Goal: Task Accomplishment & Management: Use online tool/utility

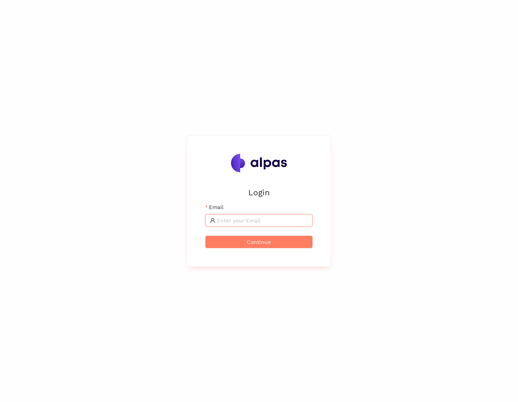
click at [245, 222] on input "Email" at bounding box center [262, 220] width 91 height 8
click at [408, 239] on div "Login Email Continue" at bounding box center [259, 201] width 518 height 402
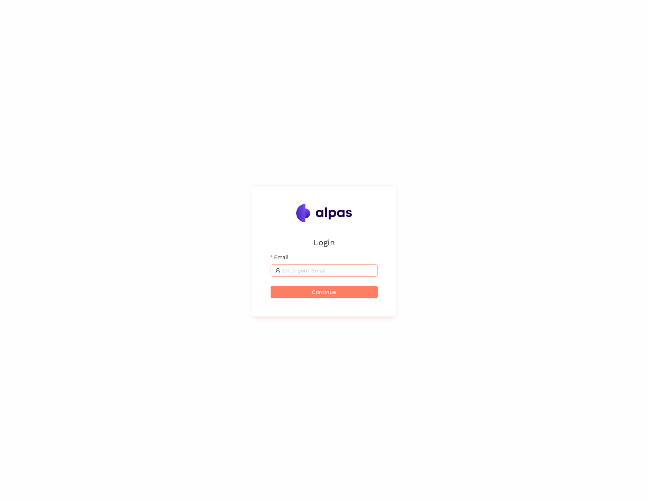
click at [317, 267] on input "Email" at bounding box center [327, 271] width 91 height 8
type input "[EMAIL_ADDRESS]"
click at [326, 292] on span "Continue" at bounding box center [324, 292] width 24 height 8
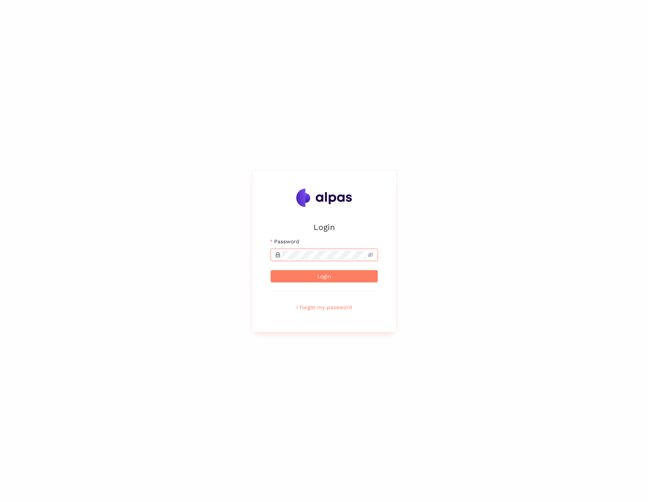
click at [271, 270] on button "Login" at bounding box center [324, 276] width 107 height 12
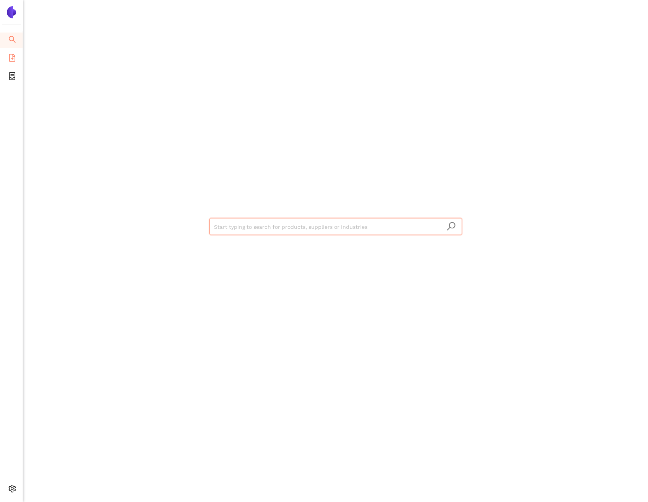
click at [17, 58] on li "eSourcing Templates" at bounding box center [11, 58] width 23 height 15
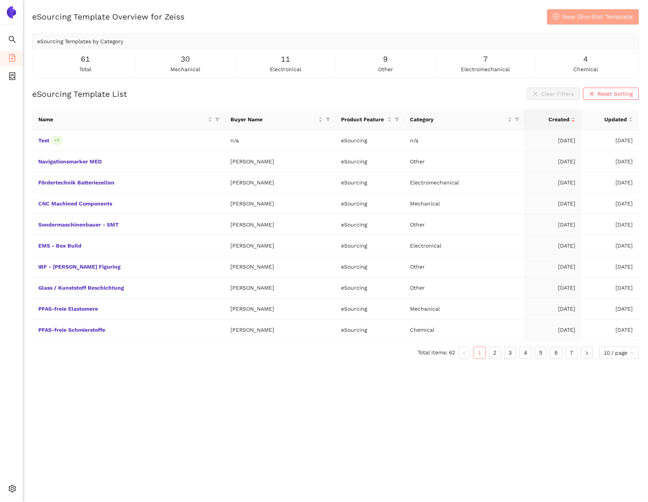
click at [518, 20] on span "New Shortlist Template" at bounding box center [598, 17] width 70 height 10
